Goal: Information Seeking & Learning: Learn about a topic

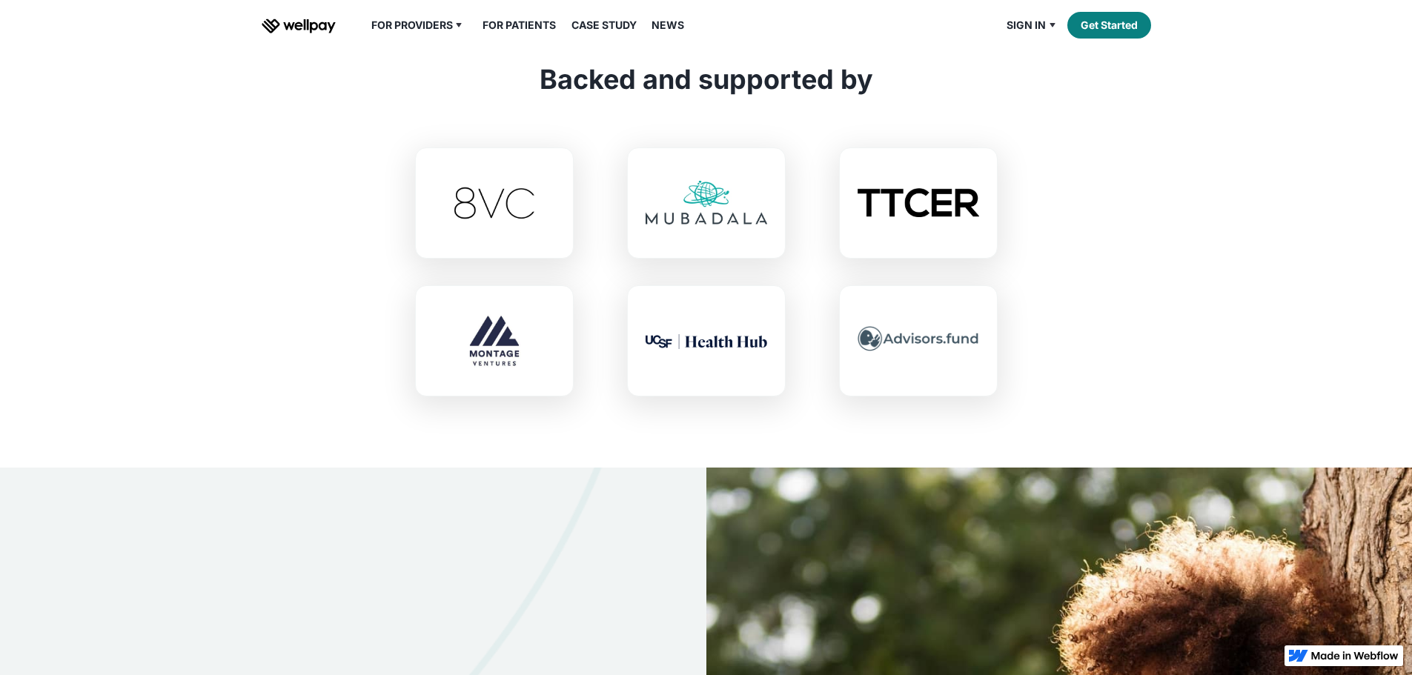
scroll to position [3558, 0]
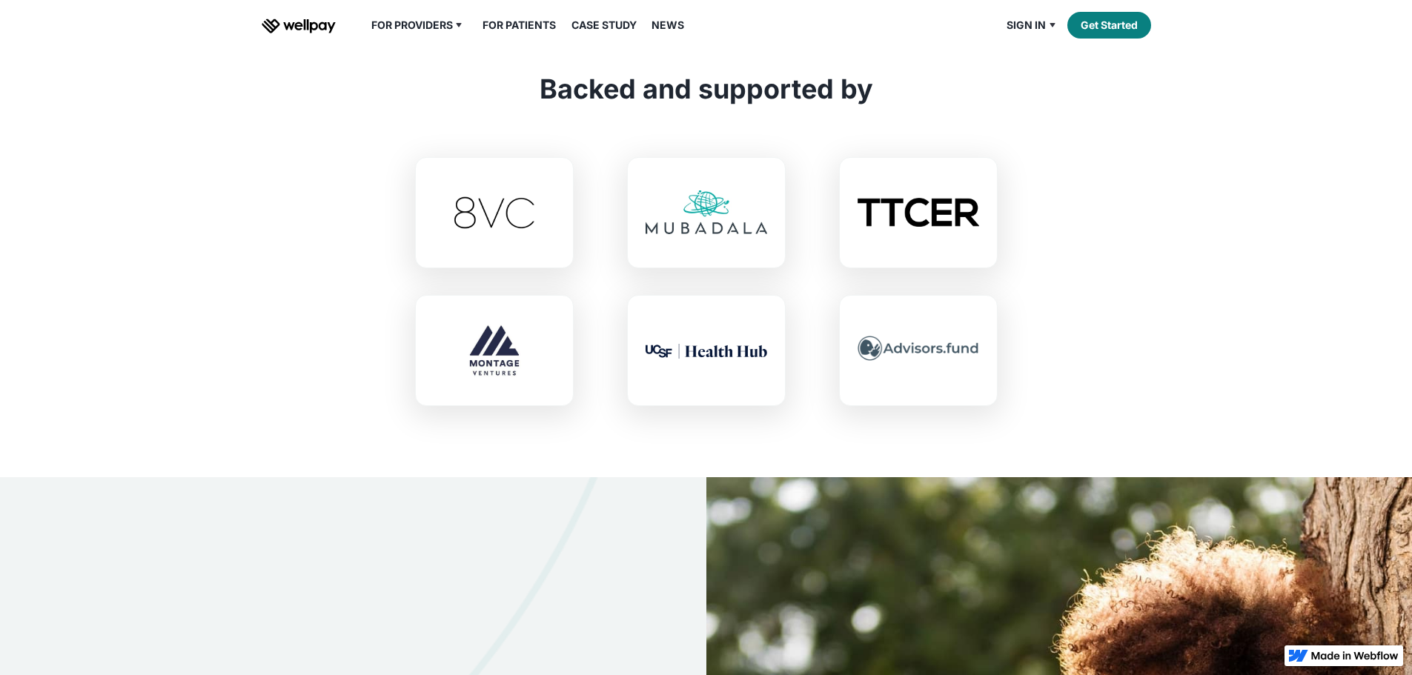
click at [537, 34] on link "For Patients" at bounding box center [519, 25] width 91 height 18
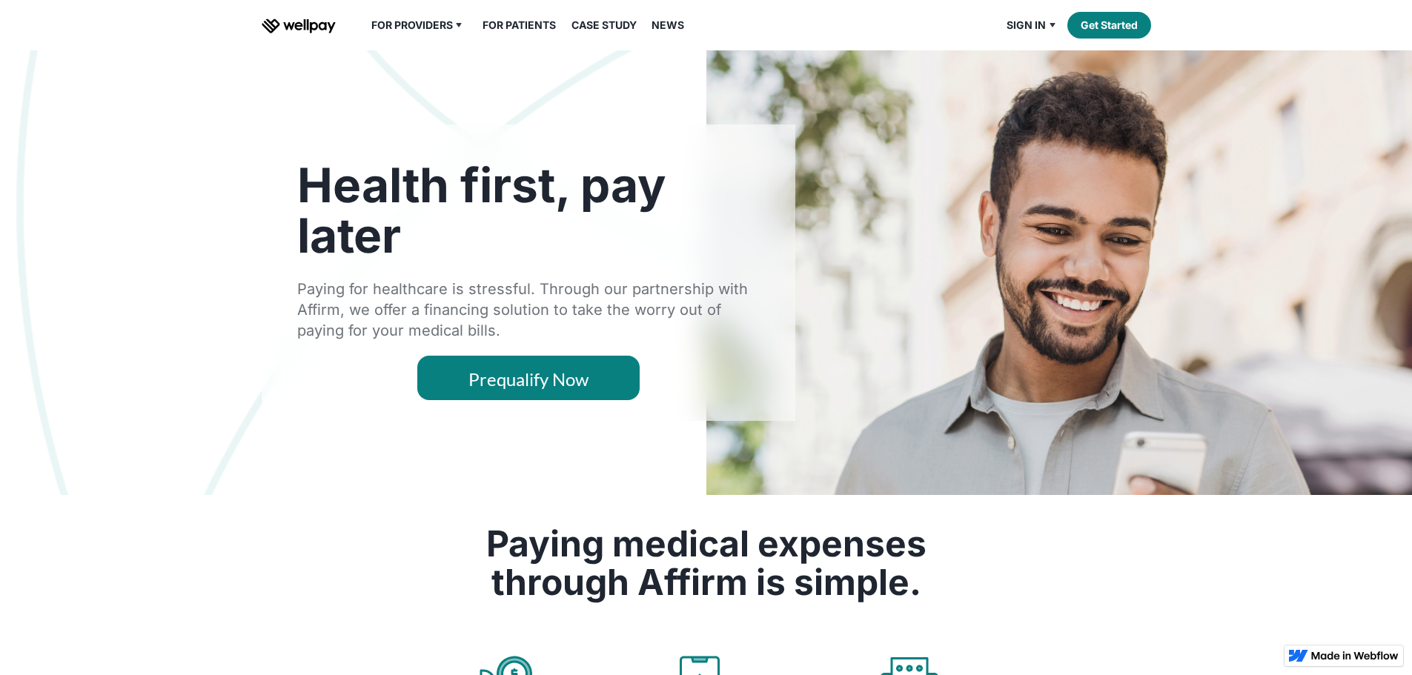
click at [526, 34] on link "For Patients" at bounding box center [519, 25] width 91 height 18
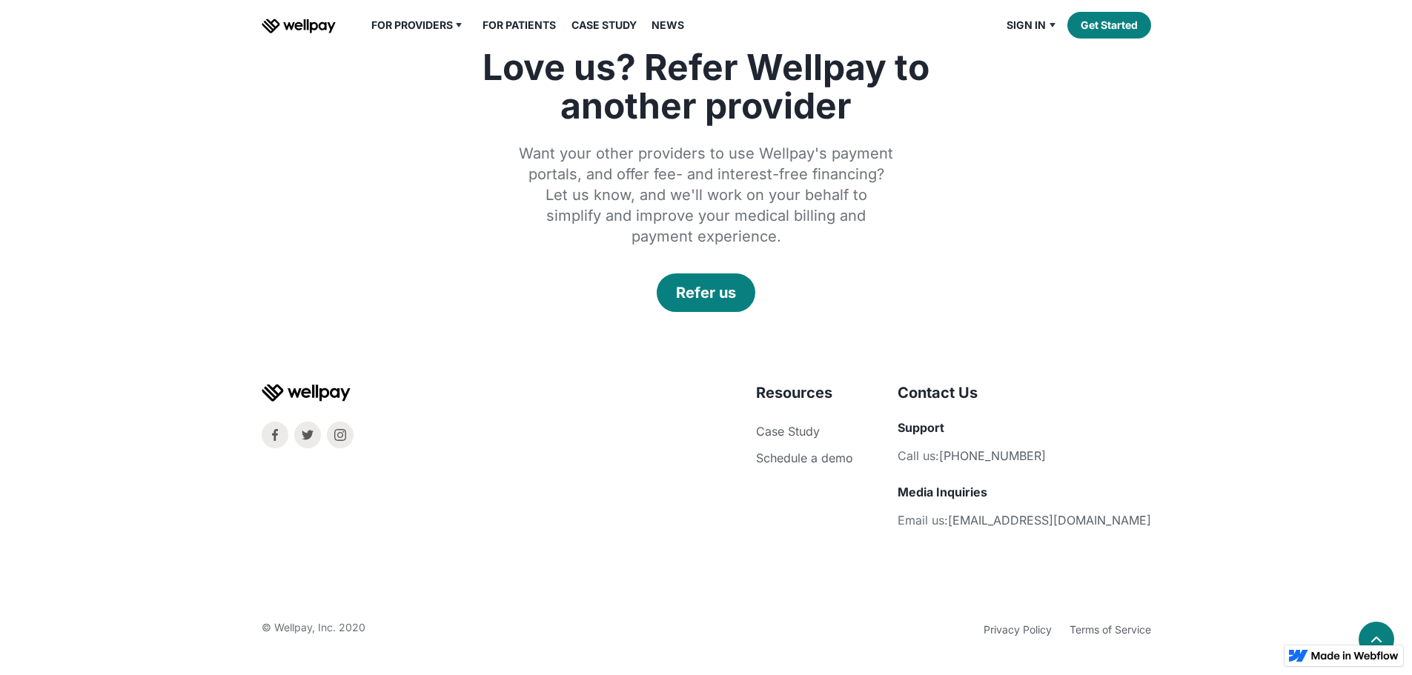
scroll to position [2743, 0]
